Goal: Task Accomplishment & Management: Manage account settings

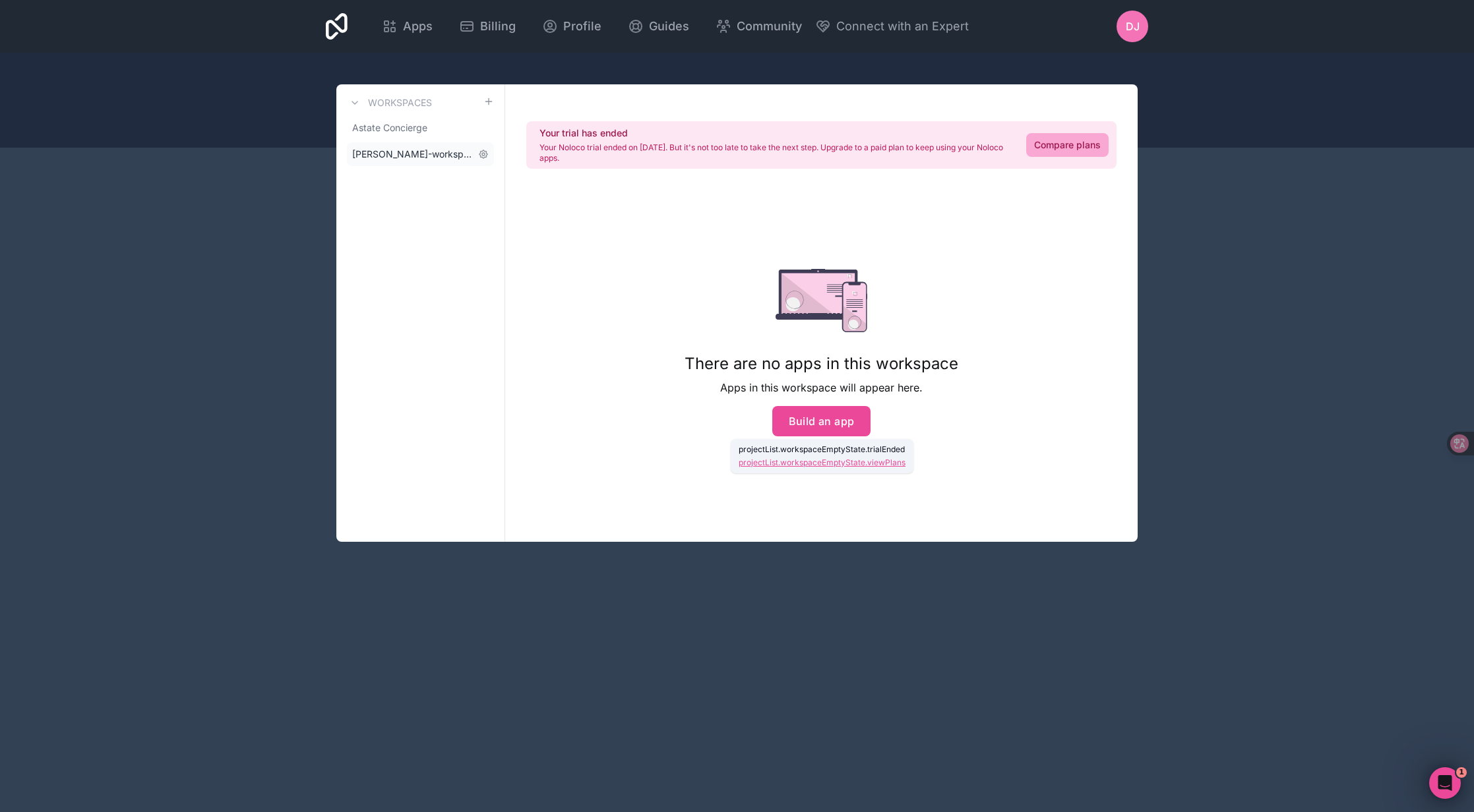
click at [419, 148] on span "[PERSON_NAME]-workspace" at bounding box center [412, 155] width 121 height 13
drag, startPoint x: 346, startPoint y: 155, endPoint x: 473, endPoint y: 156, distance: 127.0
click at [473, 156] on div "Workspaces Astate Concierge [PERSON_NAME]-workspace" at bounding box center [420, 313] width 169 height 457
copy span "[PERSON_NAME]-workspace"
click at [418, 131] on span "Astate Concierge" at bounding box center [389, 128] width 75 height 13
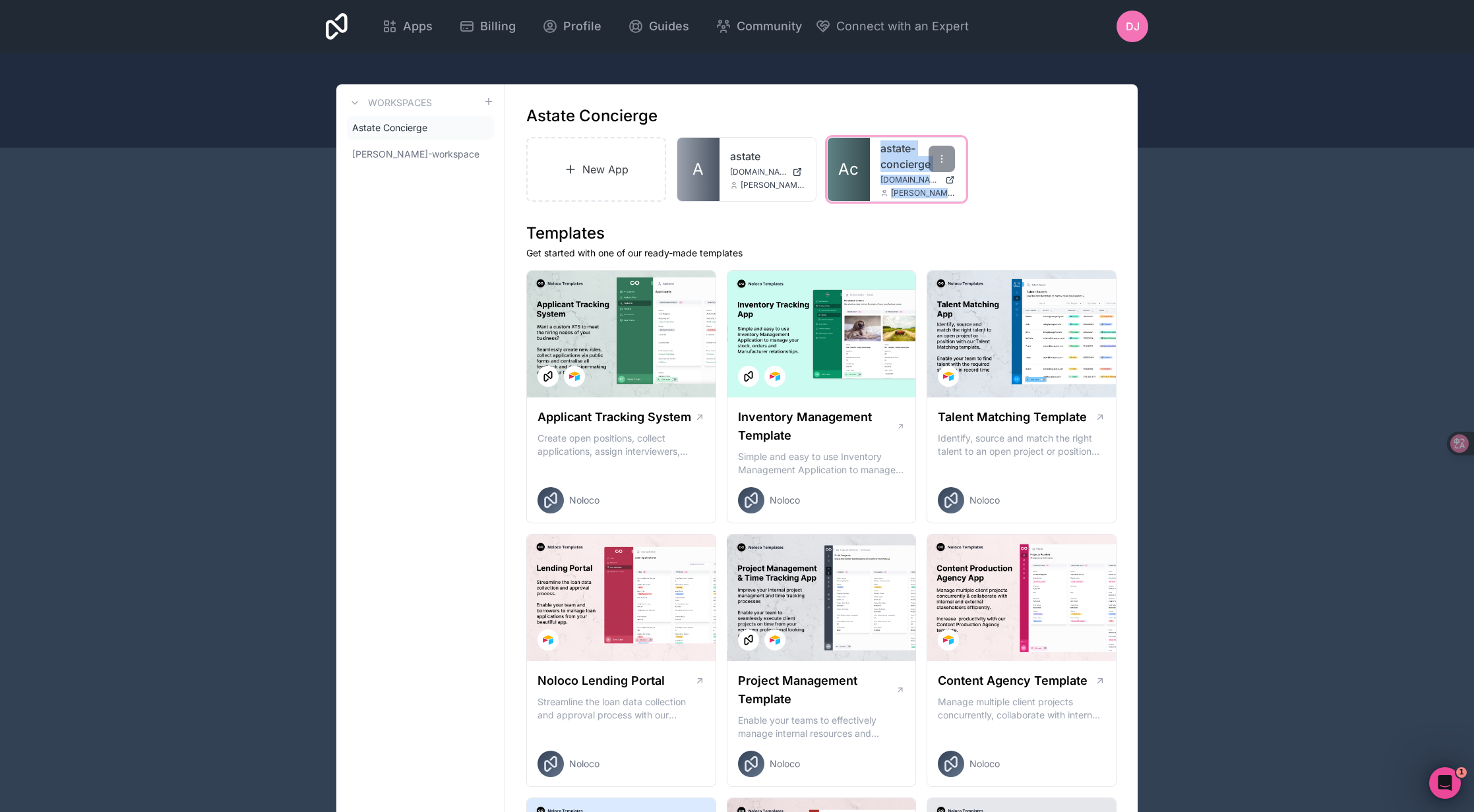
drag, startPoint x: 874, startPoint y: 145, endPoint x: 951, endPoint y: 197, distance: 92.9
click at [951, 197] on div "astate-concierge [DOMAIN_NAME] [PERSON_NAME][EMAIL_ADDRESS][DOMAIN_NAME]" at bounding box center [918, 169] width 96 height 64
copy div "astate-concierge [DOMAIN_NAME] [PERSON_NAME]"
drag, startPoint x: 1099, startPoint y: 143, endPoint x: 1020, endPoint y: 102, distance: 89.0
click at [1091, 139] on div "New App A astate [DOMAIN_NAME] [PERSON_NAME][EMAIL_ADDRESS][DOMAIN_NAME] Ac ast…" at bounding box center [821, 170] width 590 height 65
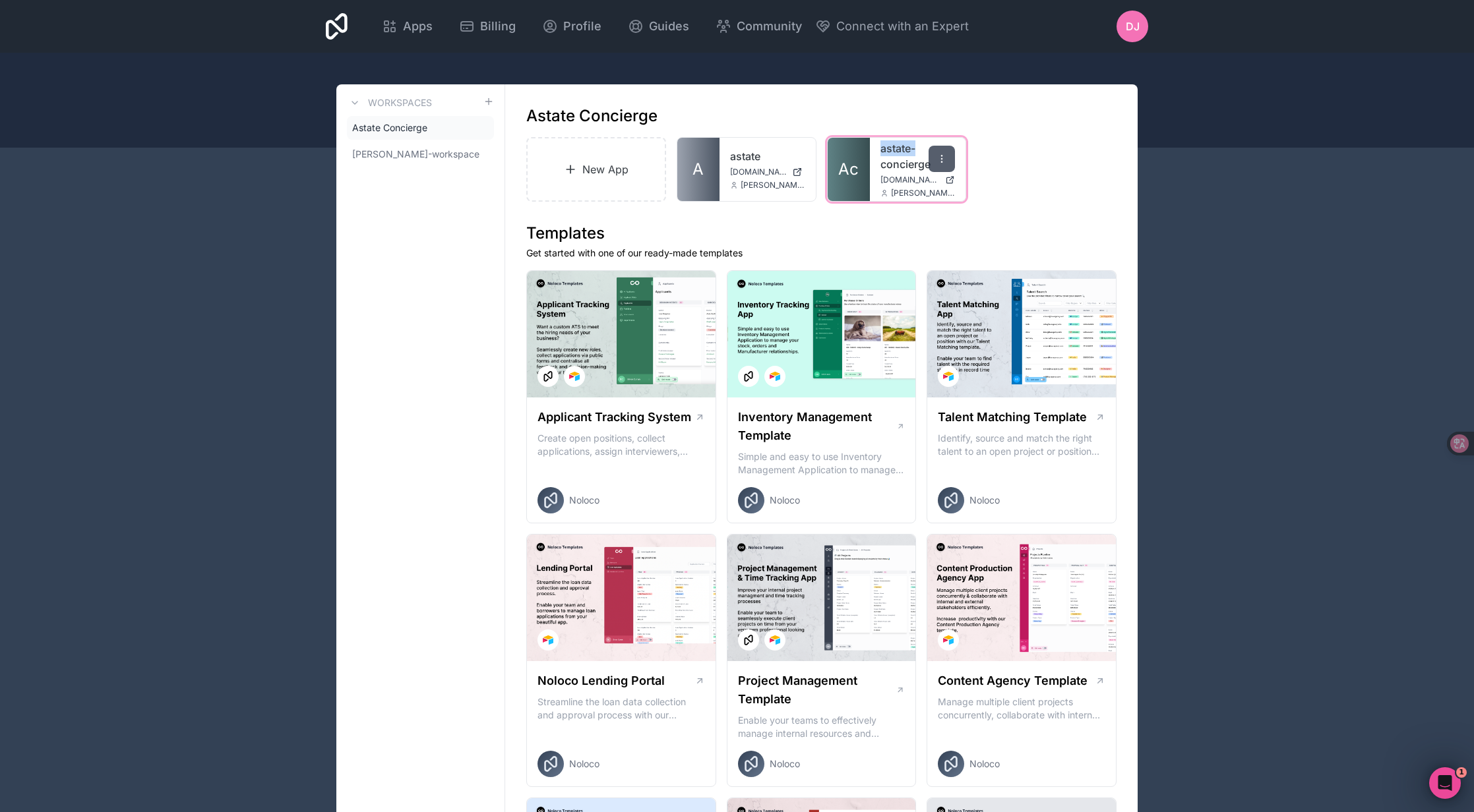
click at [931, 153] on div at bounding box center [942, 159] width 27 height 27
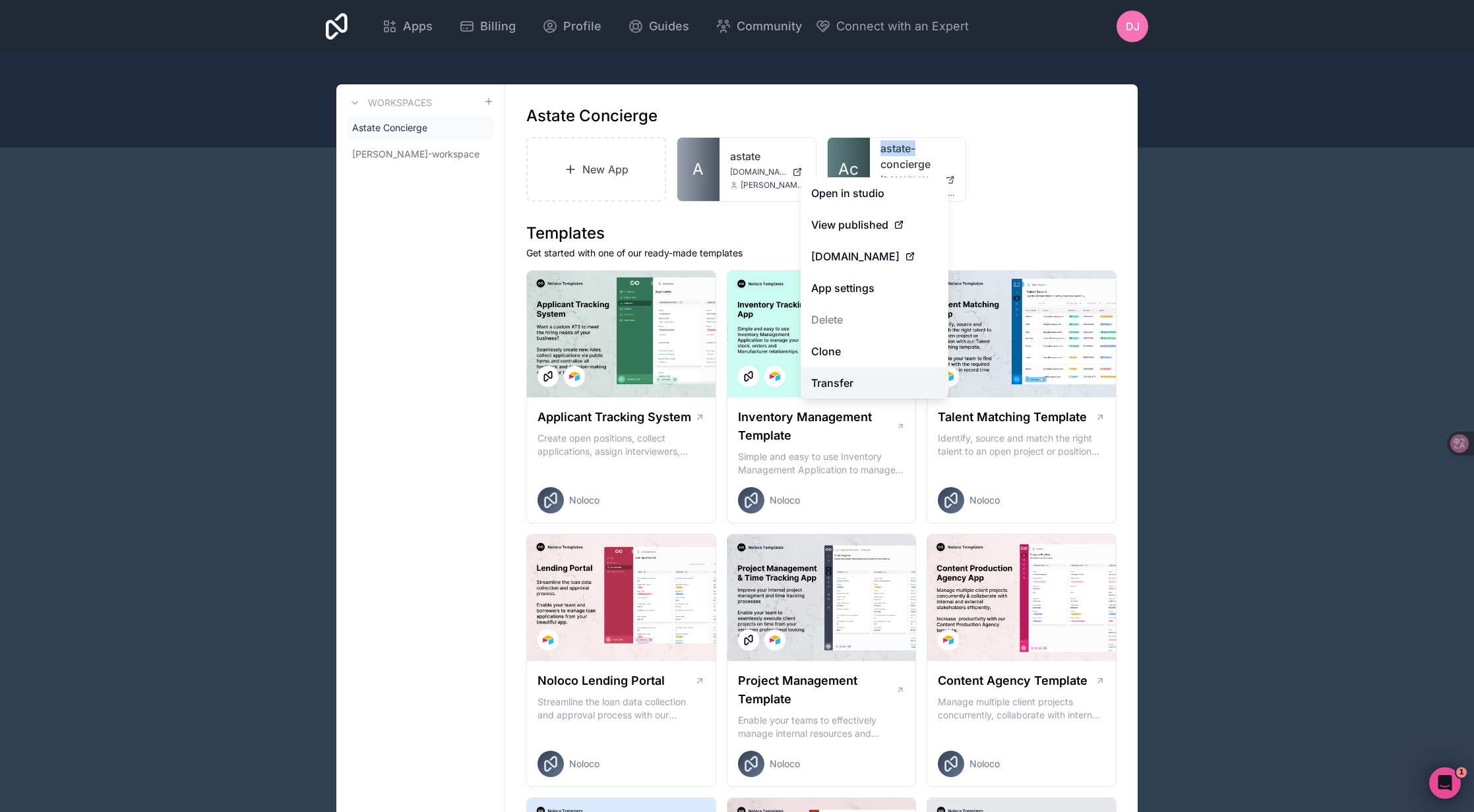
click at [842, 375] on link "Transfer" at bounding box center [875, 382] width 148 height 31
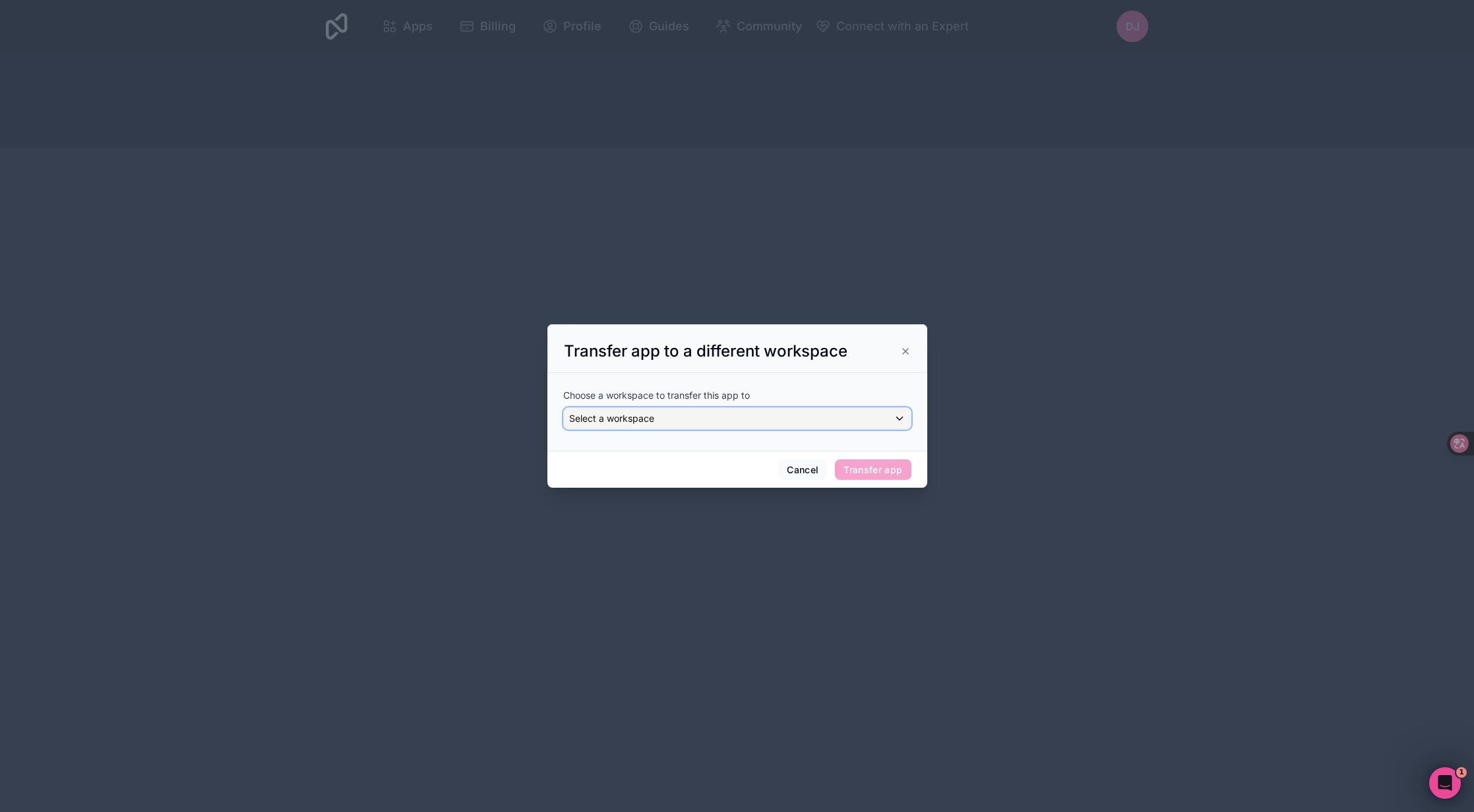
click at [694, 415] on div "Select a workspace" at bounding box center [737, 418] width 346 height 21
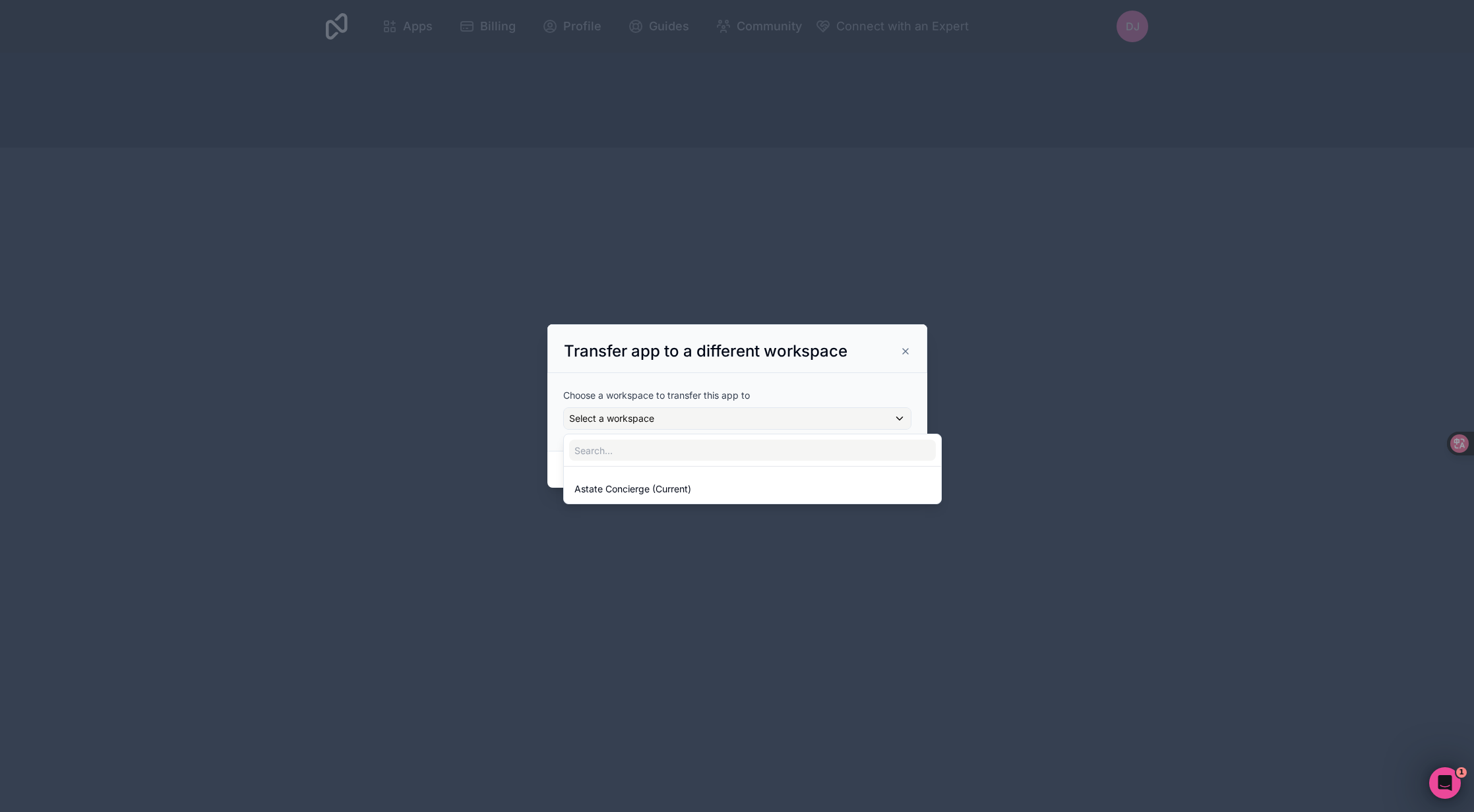
click at [906, 350] on div at bounding box center [737, 406] width 380 height 164
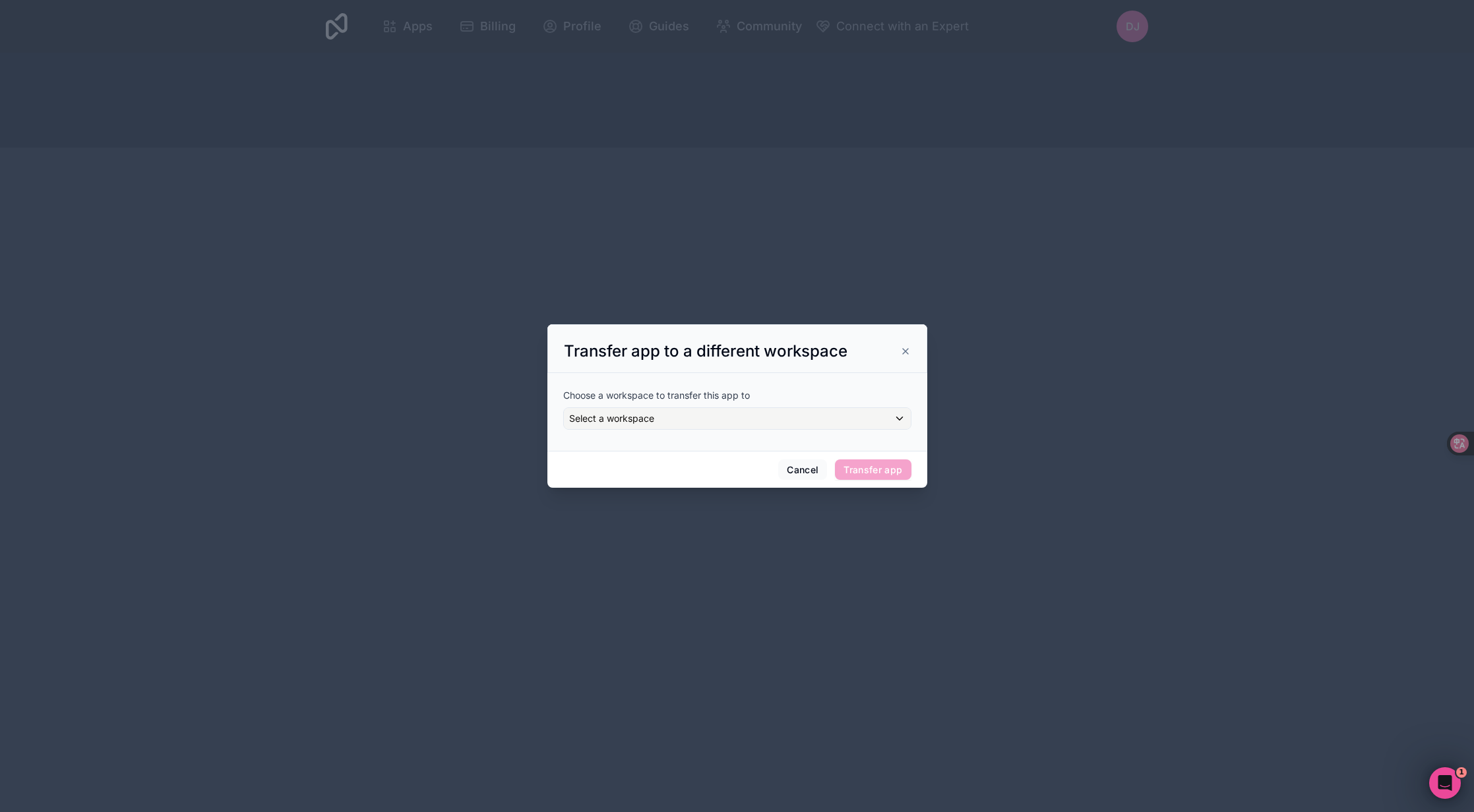
drag, startPoint x: 903, startPoint y: 351, endPoint x: 909, endPoint y: 352, distance: 6.1
click at [903, 351] on icon at bounding box center [905, 351] width 10 height 10
